Goal: Information Seeking & Learning: Learn about a topic

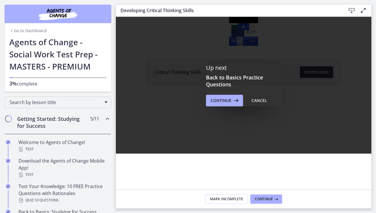
click at [255, 101] on div "Cancel" at bounding box center [259, 100] width 16 height 7
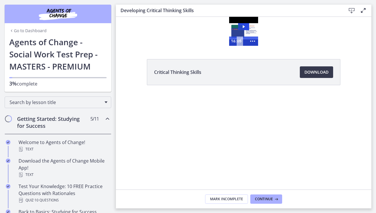
click at [247, 28] on icon "Play Video: cbe0uvmtov91j64ibpdg.mp4" at bounding box center [243, 26] width 11 height 7
click at [253, 41] on icon "Show more buttons" at bounding box center [252, 41] width 13 height 11
click at [242, 40] on icon "Fullscreen" at bounding box center [241, 41] width 13 height 11
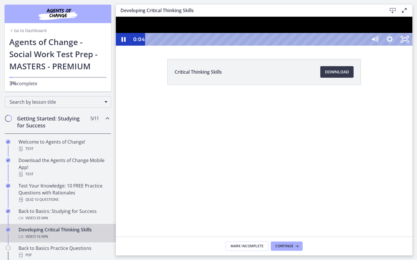
click at [375, 46] on icon "Unfullscreen" at bounding box center [404, 39] width 15 height 13
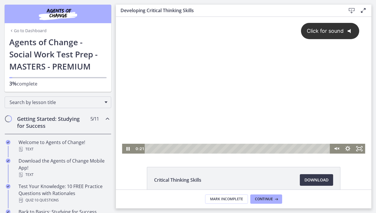
click at [178, 59] on div "Click for sound @keyframes VOLUME_SMALL_WAVE_FLASH { 0% { opacity: 0; } 33% { o…" at bounding box center [243, 80] width 243 height 127
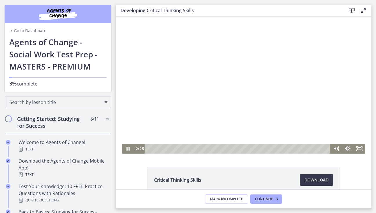
click at [320, 82] on div at bounding box center [243, 85] width 243 height 137
click at [266, 101] on div at bounding box center [243, 85] width 243 height 137
click at [237, 117] on div at bounding box center [243, 85] width 243 height 137
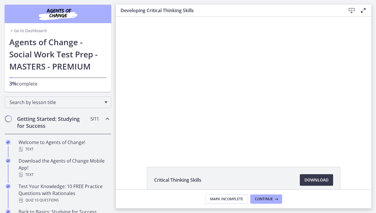
click at [237, 117] on div at bounding box center [243, 85] width 243 height 137
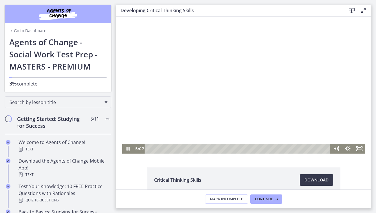
click at [240, 102] on div at bounding box center [243, 85] width 243 height 137
click at [216, 93] on div at bounding box center [243, 85] width 243 height 137
click at [222, 148] on div "6:34" at bounding box center [238, 149] width 178 height 10
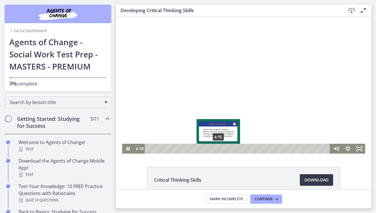
click at [218, 148] on div "6:15" at bounding box center [238, 149] width 178 height 10
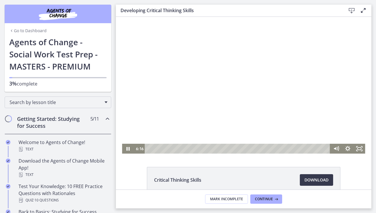
click at [215, 122] on div at bounding box center [243, 85] width 243 height 137
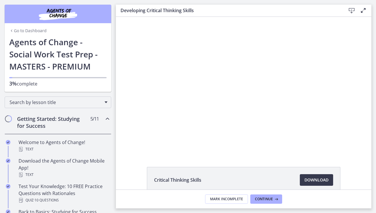
click at [215, 122] on div at bounding box center [243, 85] width 243 height 137
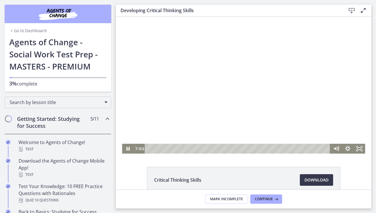
click at [228, 115] on div at bounding box center [243, 85] width 243 height 137
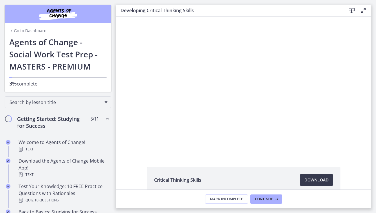
click at [228, 115] on div at bounding box center [243, 85] width 243 height 137
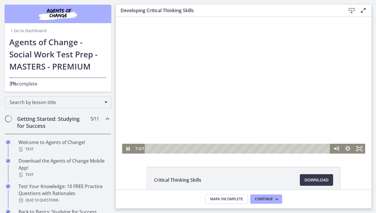
click at [220, 127] on div at bounding box center [243, 85] width 243 height 137
click at [219, 127] on div at bounding box center [243, 85] width 243 height 137
click at [220, 124] on div at bounding box center [243, 85] width 243 height 137
click at [246, 120] on div at bounding box center [243, 85] width 243 height 137
click at [260, 117] on div at bounding box center [243, 85] width 243 height 137
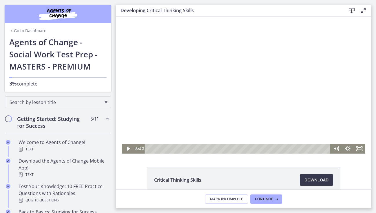
click at [261, 104] on div at bounding box center [243, 85] width 243 height 137
click at [262, 87] on div at bounding box center [243, 85] width 243 height 137
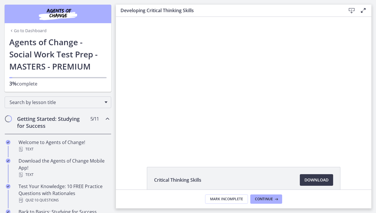
click at [264, 92] on div at bounding box center [243, 85] width 243 height 137
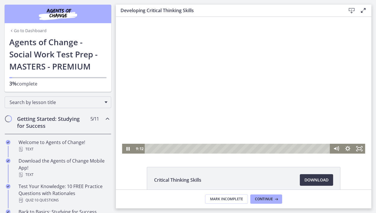
click at [258, 89] on div at bounding box center [243, 85] width 243 height 137
click at [259, 91] on div at bounding box center [243, 85] width 243 height 137
click at [264, 79] on div at bounding box center [243, 85] width 243 height 137
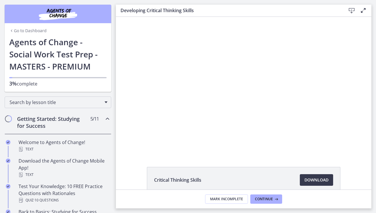
click at [264, 80] on div at bounding box center [243, 85] width 243 height 137
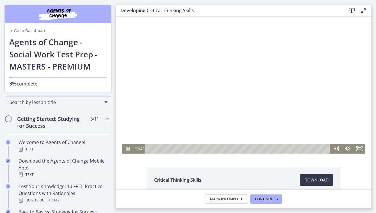
click at [232, 71] on div at bounding box center [243, 85] width 243 height 137
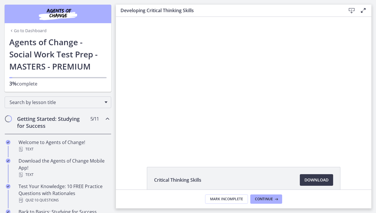
click at [122, 17] on button "Play Video: cbe0uvmtov91j64ibpdg.mp4" at bounding box center [122, 17] width 0 height 0
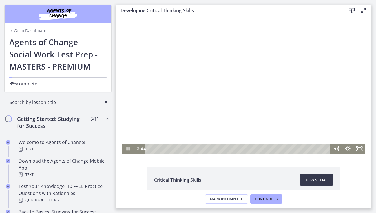
click at [225, 79] on div at bounding box center [243, 85] width 243 height 137
click at [122, 17] on button "Play Video: cbe0uvmtov91j64ibpdg.mp4" at bounding box center [122, 17] width 0 height 0
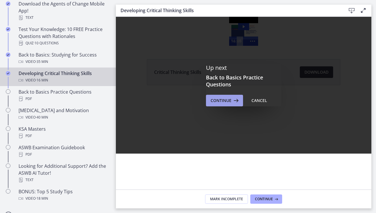
click at [214, 98] on span "Continue" at bounding box center [220, 100] width 21 height 7
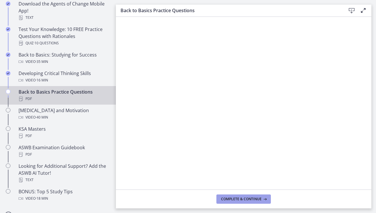
click at [251, 203] on button "Complete & continue" at bounding box center [243, 198] width 54 height 9
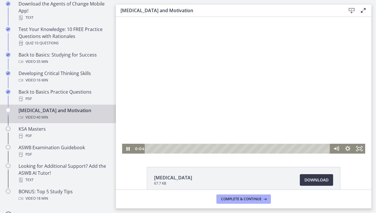
click at [172, 107] on div at bounding box center [243, 85] width 243 height 137
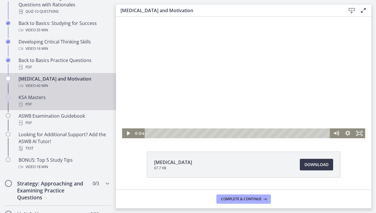
scroll to position [183, 0]
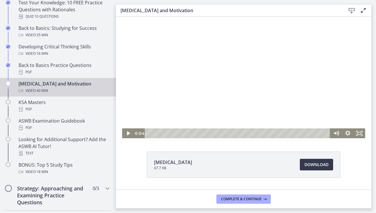
click at [227, 85] on div at bounding box center [243, 69] width 243 height 137
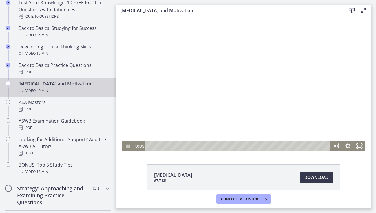
scroll to position [0, 0]
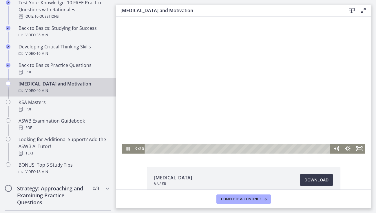
click at [148, 92] on div at bounding box center [243, 85] width 243 height 137
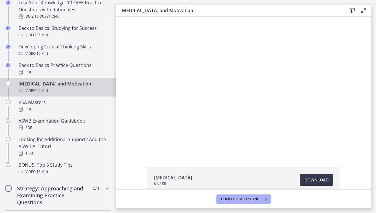
click at [149, 98] on div at bounding box center [243, 85] width 243 height 137
click at [181, 91] on div at bounding box center [243, 85] width 243 height 137
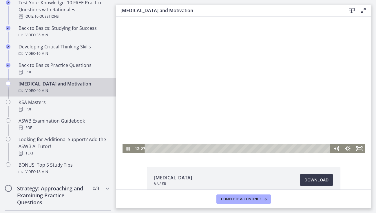
click at [172, 85] on div at bounding box center [243, 85] width 243 height 137
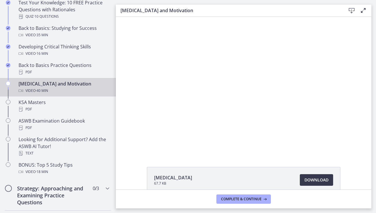
click at [172, 85] on div at bounding box center [243, 85] width 243 height 137
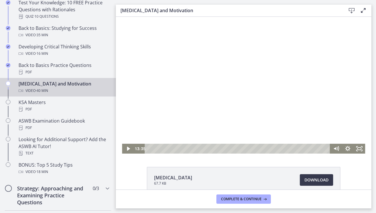
click at [212, 58] on div at bounding box center [243, 85] width 243 height 137
click at [171, 87] on div at bounding box center [243, 85] width 243 height 137
click at [170, 84] on div at bounding box center [243, 85] width 243 height 137
click at [190, 93] on div at bounding box center [243, 85] width 243 height 137
click at [234, 88] on div at bounding box center [243, 85] width 243 height 137
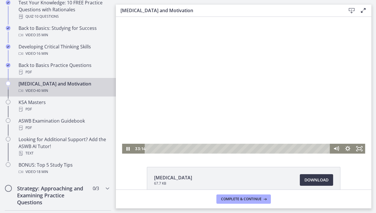
click at [243, 100] on div at bounding box center [243, 85] width 243 height 137
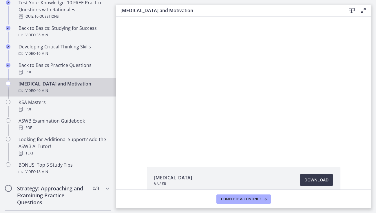
click at [243, 100] on div at bounding box center [243, 85] width 243 height 137
click at [249, 119] on div at bounding box center [243, 85] width 243 height 137
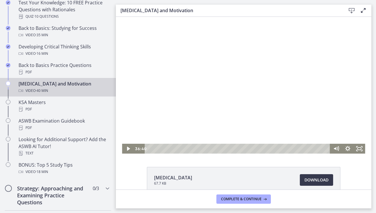
click at [242, 110] on div at bounding box center [243, 85] width 243 height 137
click at [241, 106] on div at bounding box center [243, 85] width 243 height 137
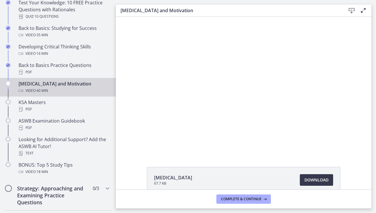
click at [241, 106] on div at bounding box center [243, 85] width 243 height 137
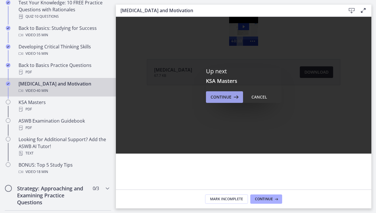
click at [226, 96] on span "Continue" at bounding box center [220, 96] width 21 height 7
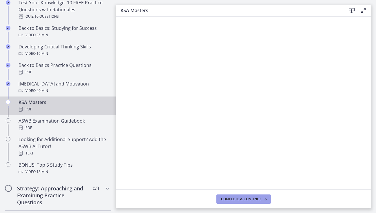
click at [253, 200] on span "Complete & continue" at bounding box center [241, 198] width 41 height 5
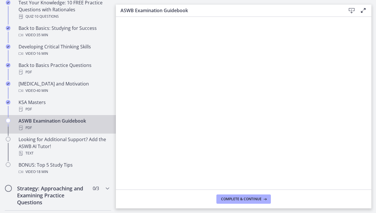
click at [352, 8] on icon at bounding box center [351, 10] width 7 height 7
click at [244, 209] on main "ASWB Examination Guidebook Download Enable fullscreen Complete & continue" at bounding box center [246, 106] width 260 height 213
click at [244, 202] on button "Complete & continue" at bounding box center [243, 198] width 54 height 9
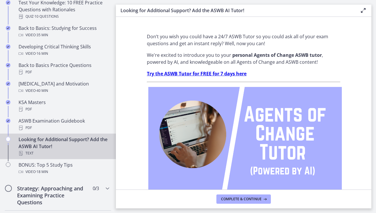
click at [164, 73] on strong "Try the ASWB Tutor for FREE for 7 days here" at bounding box center [197, 73] width 100 height 6
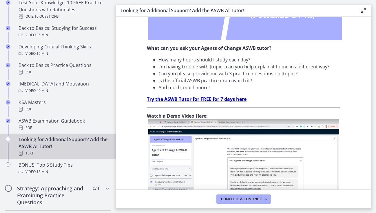
scroll to position [158, 0]
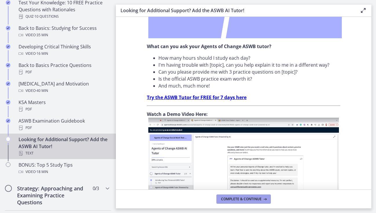
click at [235, 199] on span "Complete & continue" at bounding box center [241, 198] width 41 height 5
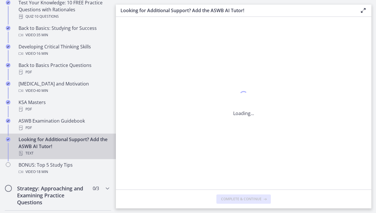
scroll to position [0, 0]
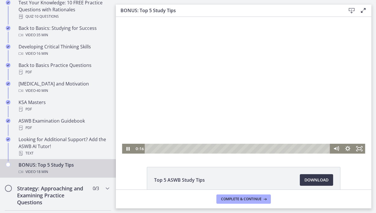
click at [266, 71] on div at bounding box center [243, 85] width 243 height 137
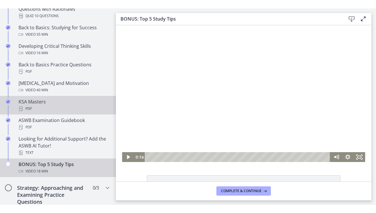
scroll to position [193, 0]
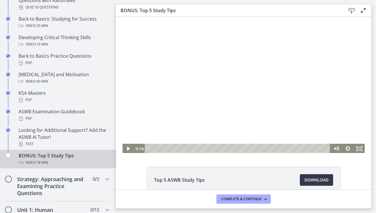
click at [177, 105] on div at bounding box center [243, 85] width 243 height 137
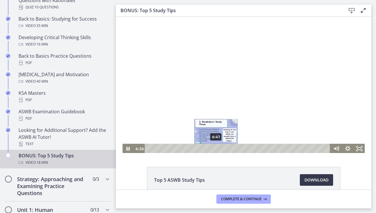
click at [216, 147] on div "6:41" at bounding box center [238, 149] width 178 height 10
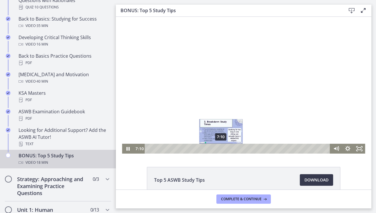
click at [221, 147] on div "7:10" at bounding box center [238, 149] width 178 height 10
click at [227, 147] on div "7:43" at bounding box center [238, 149] width 178 height 10
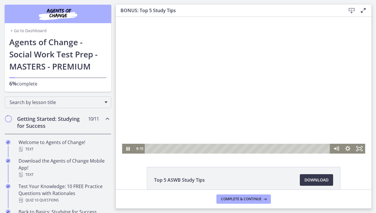
scroll to position [193, 0]
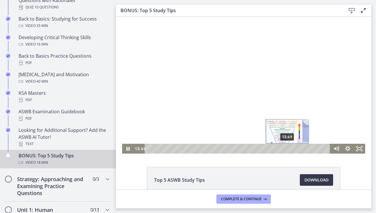
click at [287, 147] on div "13:49" at bounding box center [238, 149] width 178 height 10
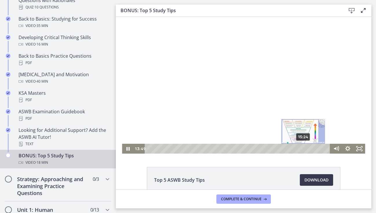
click at [306, 147] on div "15:24" at bounding box center [238, 149] width 178 height 10
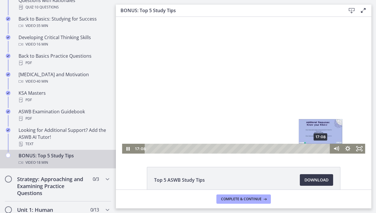
click at [321, 147] on div "17:08" at bounding box center [238, 149] width 178 height 10
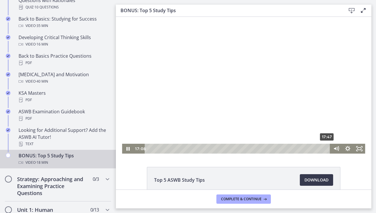
click at [327, 147] on div "17:47" at bounding box center [238, 149] width 178 height 10
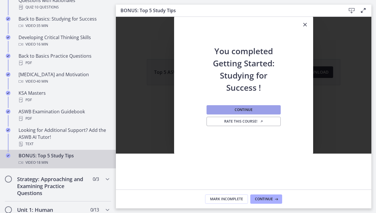
scroll to position [0, 0]
click at [247, 108] on span "Continue" at bounding box center [243, 109] width 18 height 5
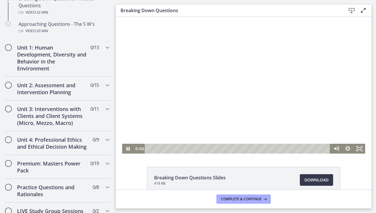
click at [171, 72] on div at bounding box center [243, 85] width 243 height 137
